Goal: Find specific page/section: Find specific page/section

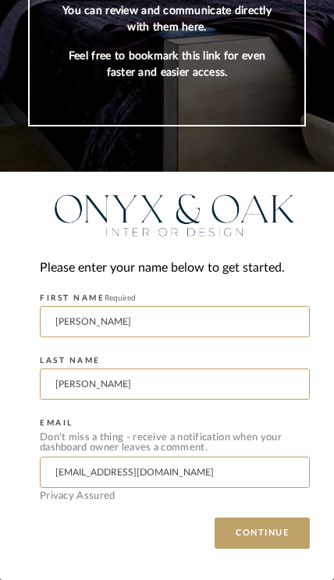
scroll to position [186, 0]
click at [280, 538] on button "CONTINUE" at bounding box center [262, 532] width 95 height 31
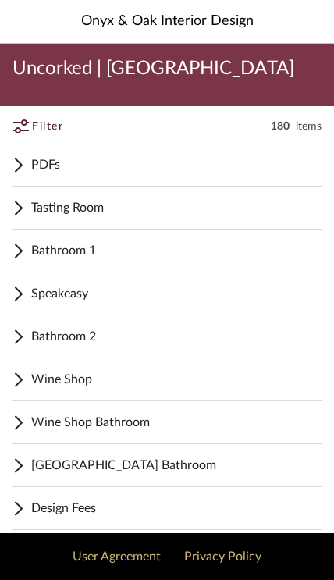
click at [160, 203] on span "Tasting Room" at bounding box center [176, 207] width 290 height 19
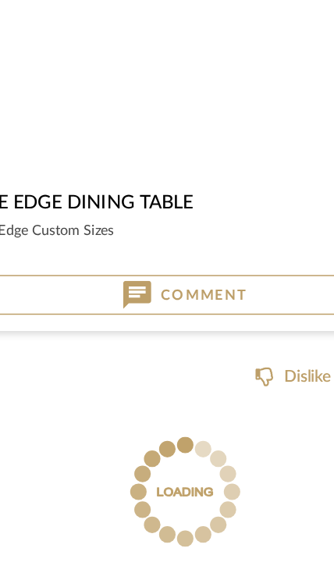
scroll to position [12219, 0]
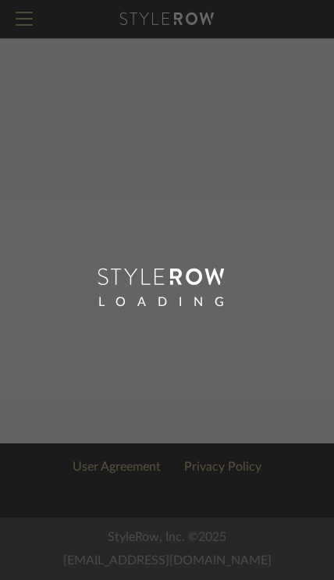
scroll to position [2, 0]
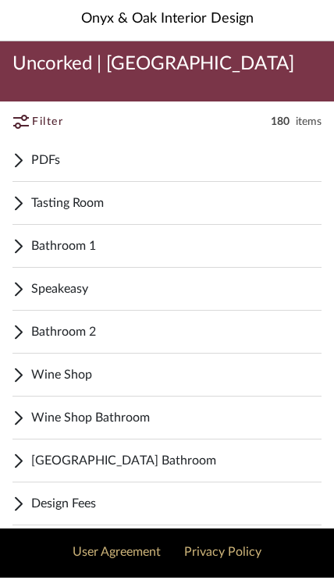
click at [112, 291] on span "Speakeasy" at bounding box center [176, 291] width 290 height 19
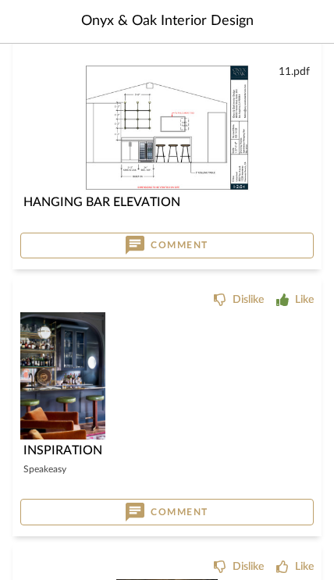
scroll to position [2016, 0]
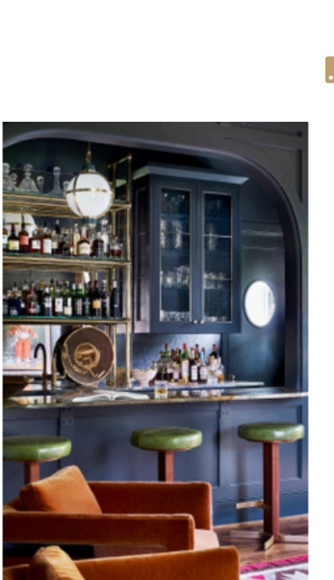
click at [125, 268] on img "0" at bounding box center [167, 331] width 85 height 127
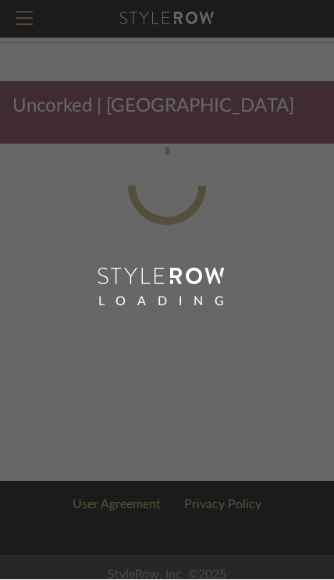
scroll to position [1, 0]
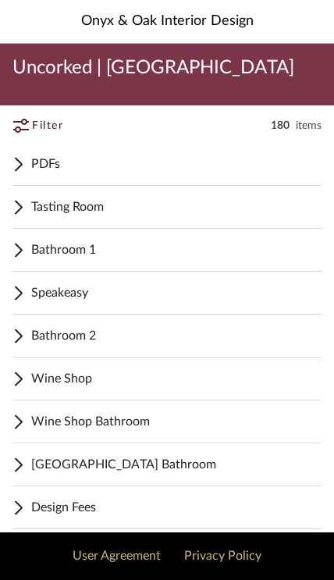
click at [92, 295] on span "Speakeasy" at bounding box center [176, 292] width 290 height 19
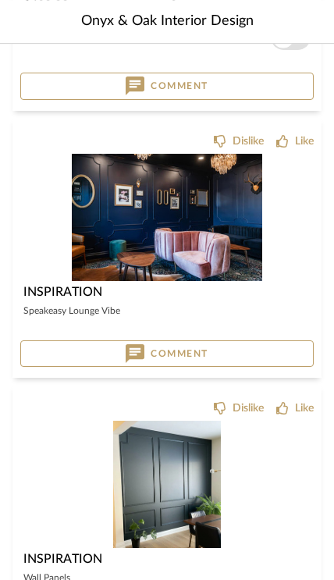
scroll to position [15174, 0]
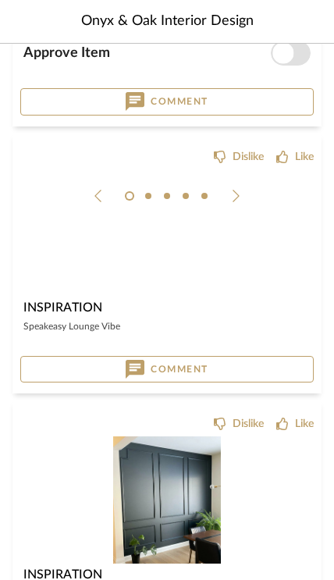
click at [0, 0] on div at bounding box center [0, 0] width 0 height 0
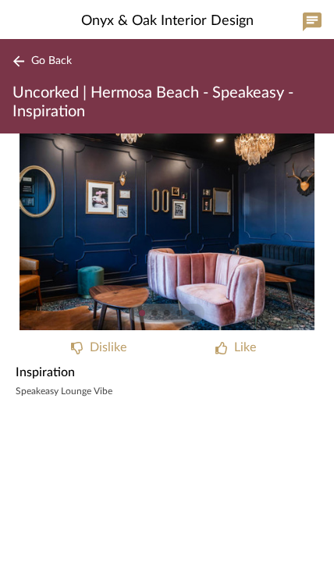
click at [52, 65] on span "Go Back" at bounding box center [51, 61] width 41 height 13
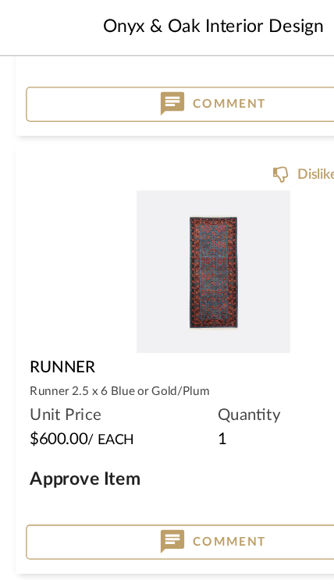
scroll to position [7751, 0]
